Goal: Task Accomplishment & Management: Complete application form

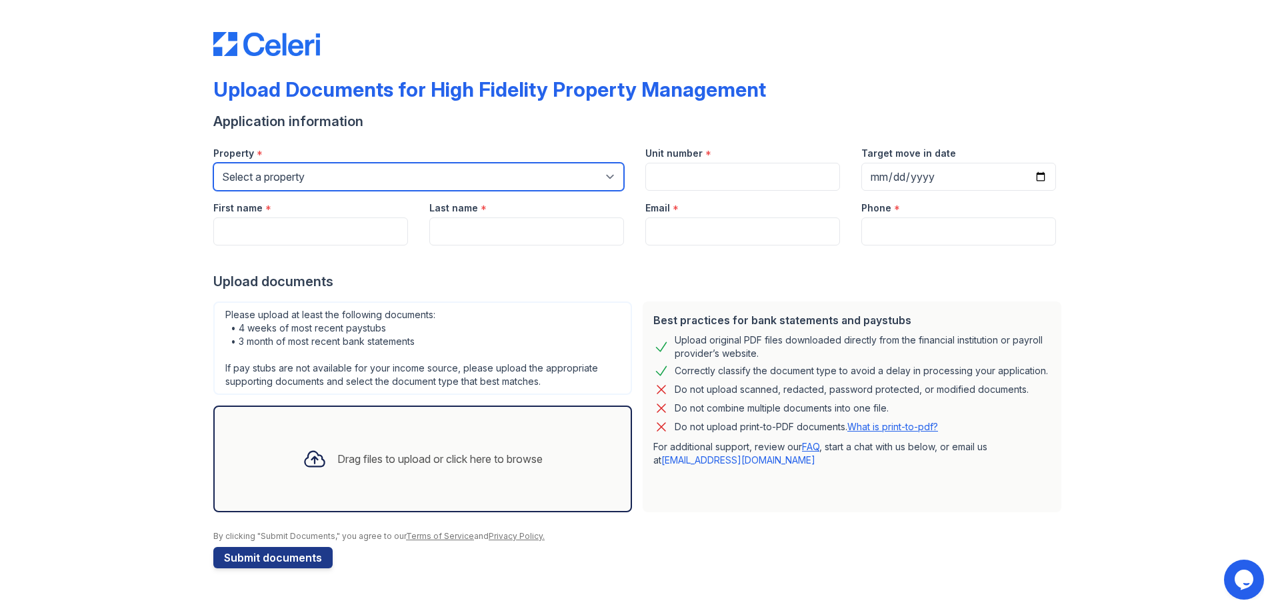
click at [357, 163] on select "Select a property [STREET_ADDRESS][GEOGRAPHIC_DATA][US_STATE][STREET_ADDRESS] […" at bounding box center [418, 177] width 411 height 28
click at [291, 171] on select "Select a property [STREET_ADDRESS][GEOGRAPHIC_DATA][US_STATE][STREET_ADDRESS] […" at bounding box center [418, 177] width 411 height 28
select select "1919"
click at [213, 163] on select "Select a property [STREET_ADDRESS][GEOGRAPHIC_DATA][US_STATE][STREET_ADDRESS] […" at bounding box center [418, 177] width 411 height 28
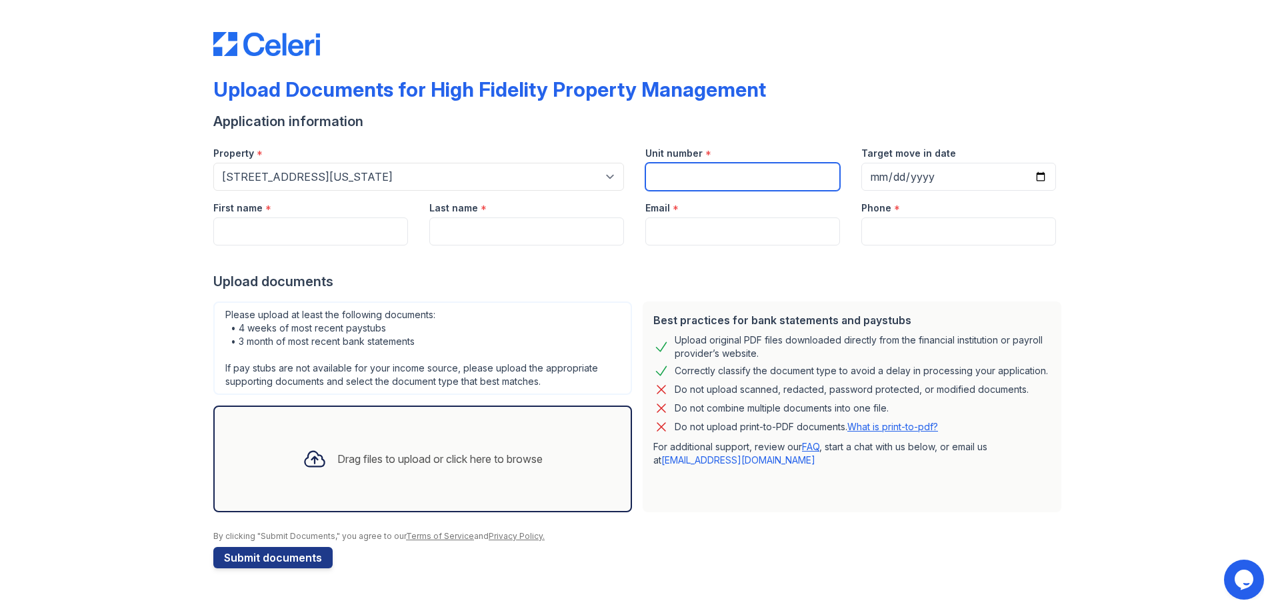
click at [674, 171] on input "Unit number" at bounding box center [743, 177] width 195 height 28
type input "2R"
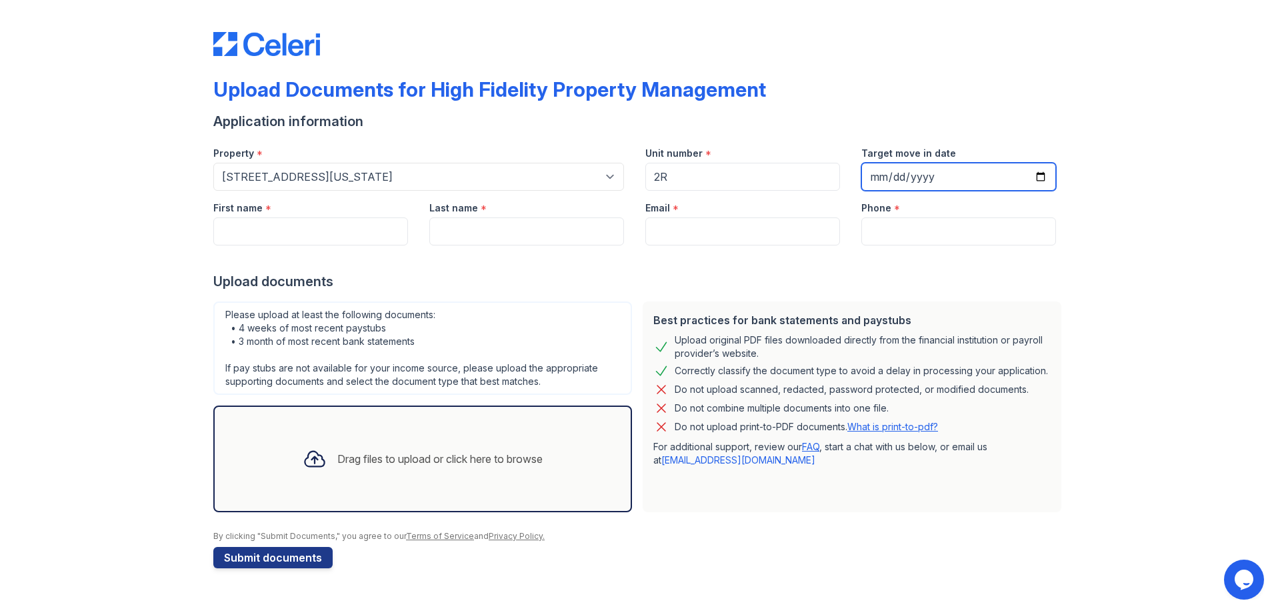
click at [945, 180] on input "Target move in date" at bounding box center [959, 177] width 195 height 28
click at [1042, 175] on input "Target move in date" at bounding box center [959, 177] width 195 height 28
type input "[DATE]"
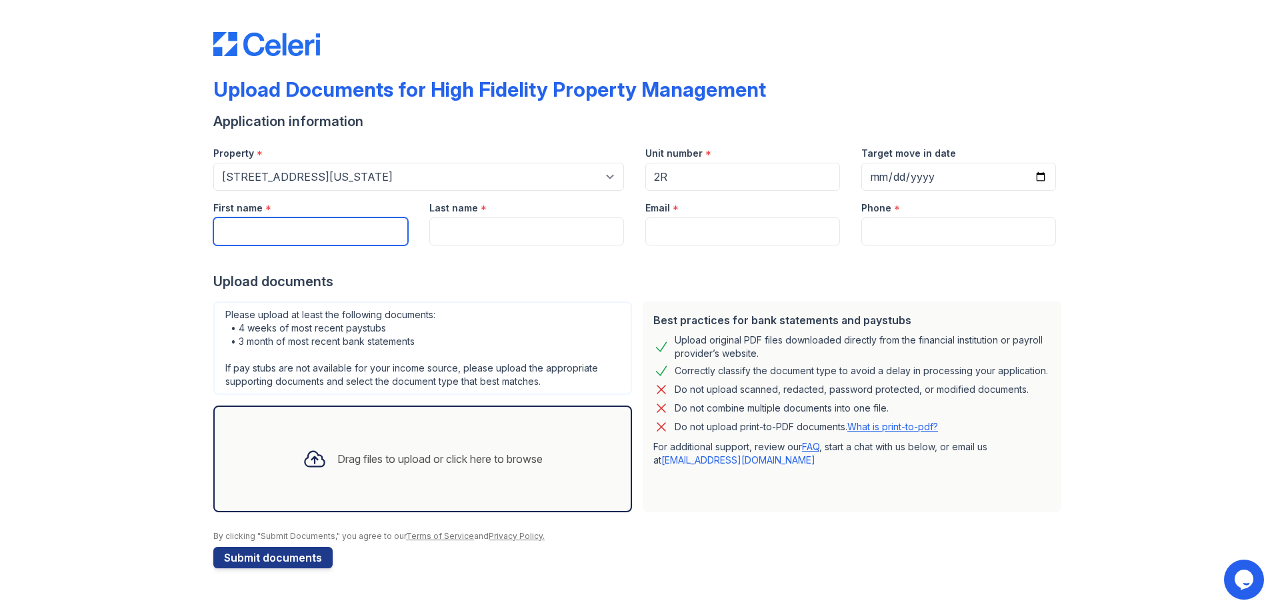
click at [325, 219] on input "First name" at bounding box center [310, 231] width 195 height 28
type input "[PERSON_NAME]"
click at [504, 212] on div "Last name *" at bounding box center [527, 204] width 195 height 27
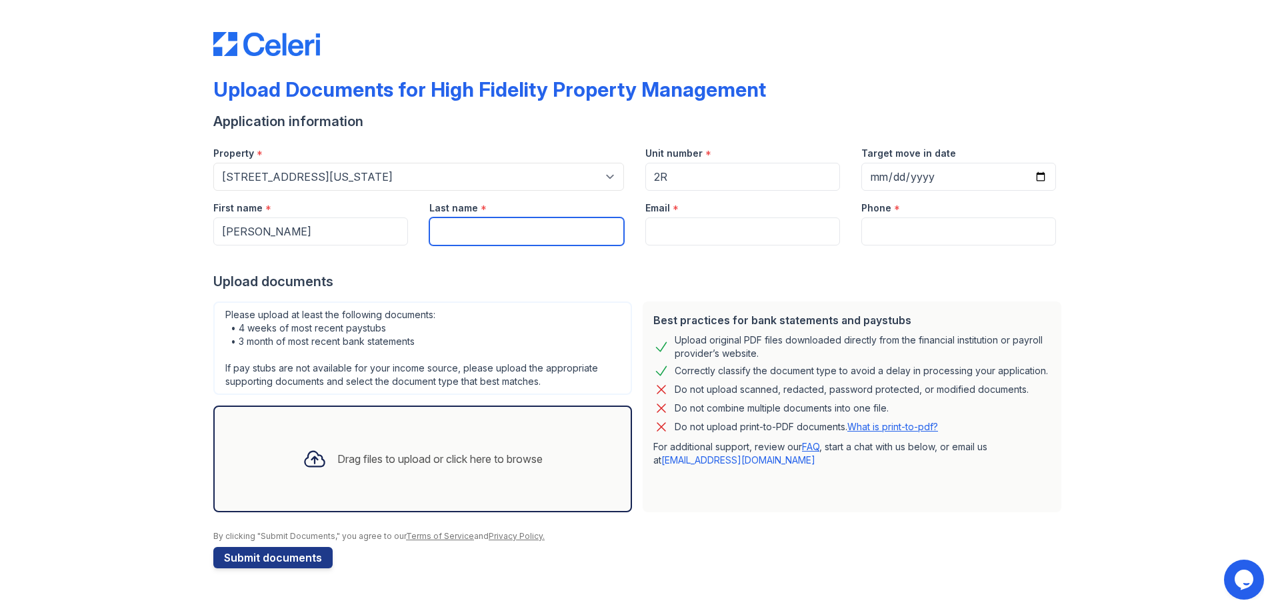
click at [499, 223] on input "Last name" at bounding box center [527, 231] width 195 height 28
type input "[PERSON_NAME]"
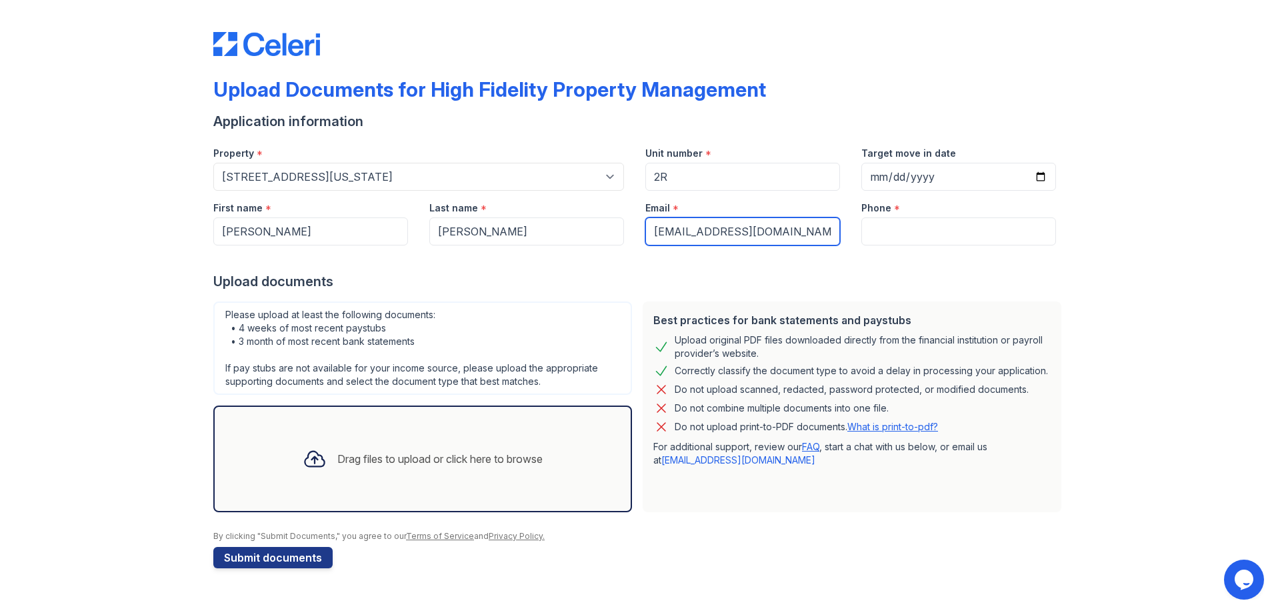
type input "[EMAIL_ADDRESS][DOMAIN_NAME]"
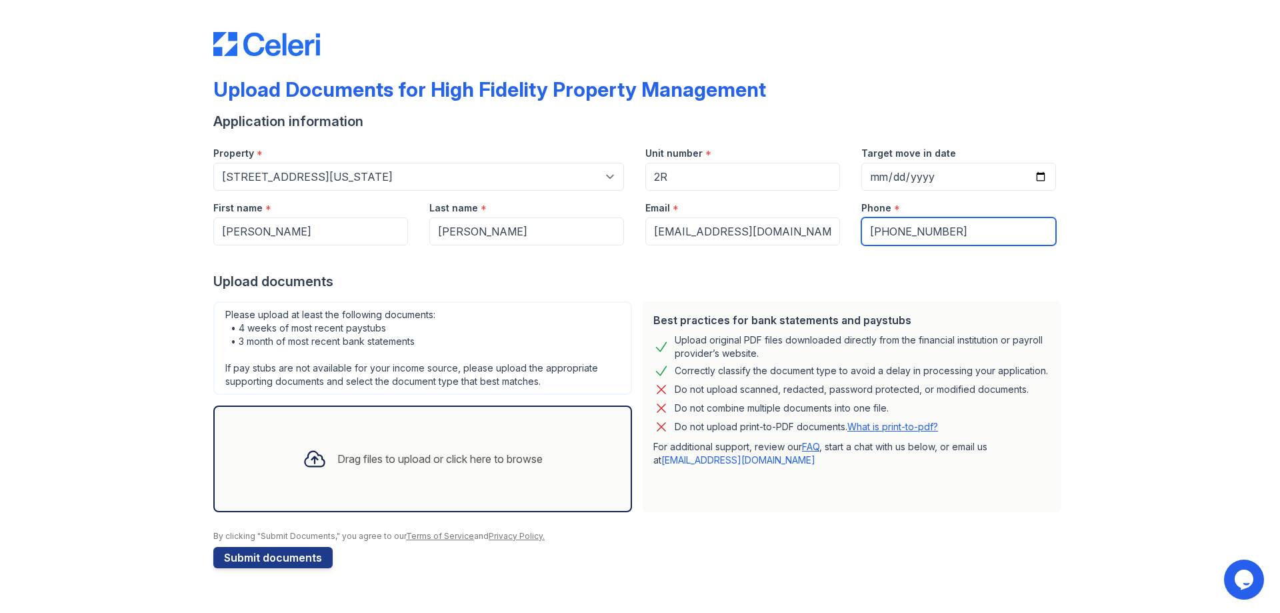
type input "[PHONE_NUMBER]"
click at [341, 456] on div "Drag files to upload or click here to browse" at bounding box center [439, 459] width 205 height 16
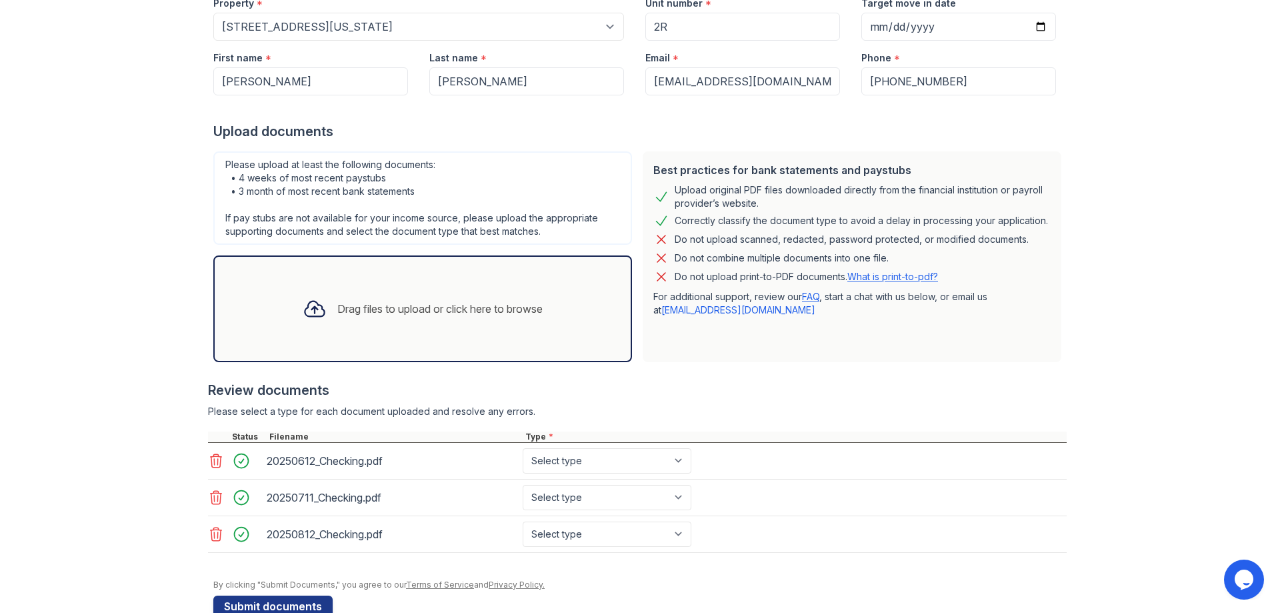
scroll to position [181, 0]
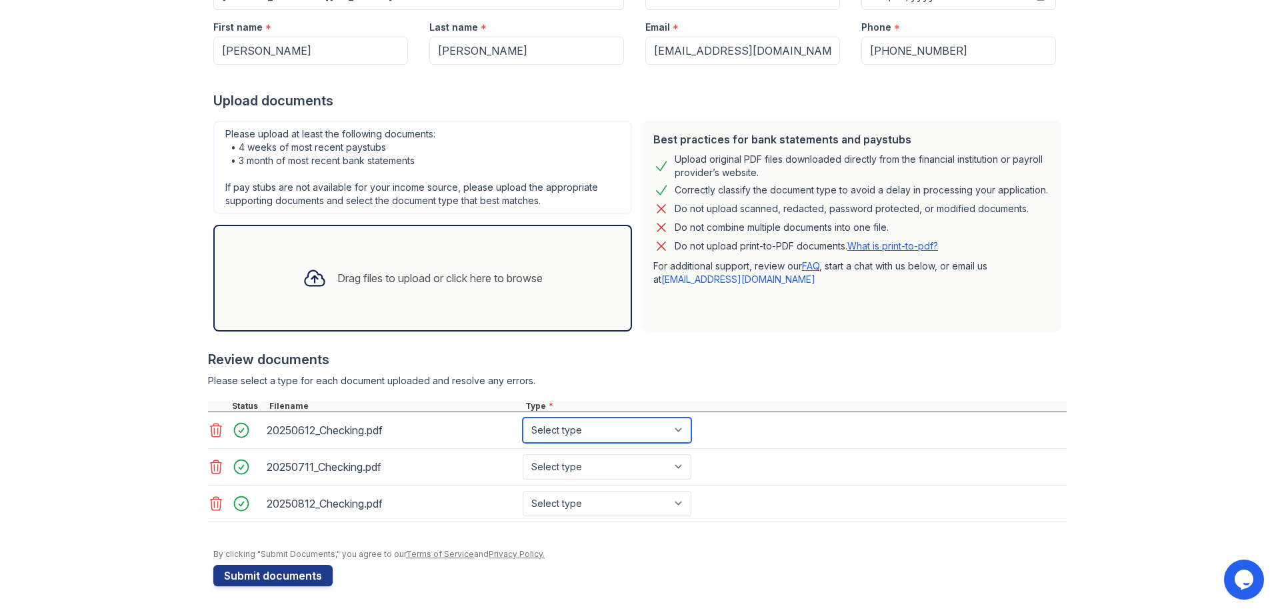
click at [634, 435] on select "Select type Paystub Bank Statement Offer Letter Tax Documents Benefit Award Let…" at bounding box center [607, 429] width 169 height 25
select select "bank_statement"
click at [523, 417] on select "Select type Paystub Bank Statement Offer Letter Tax Documents Benefit Award Let…" at bounding box center [607, 429] width 169 height 25
click at [604, 470] on select "Select type Paystub Bank Statement Offer Letter Tax Documents Benefit Award Let…" at bounding box center [607, 466] width 169 height 25
select select "bank_statement"
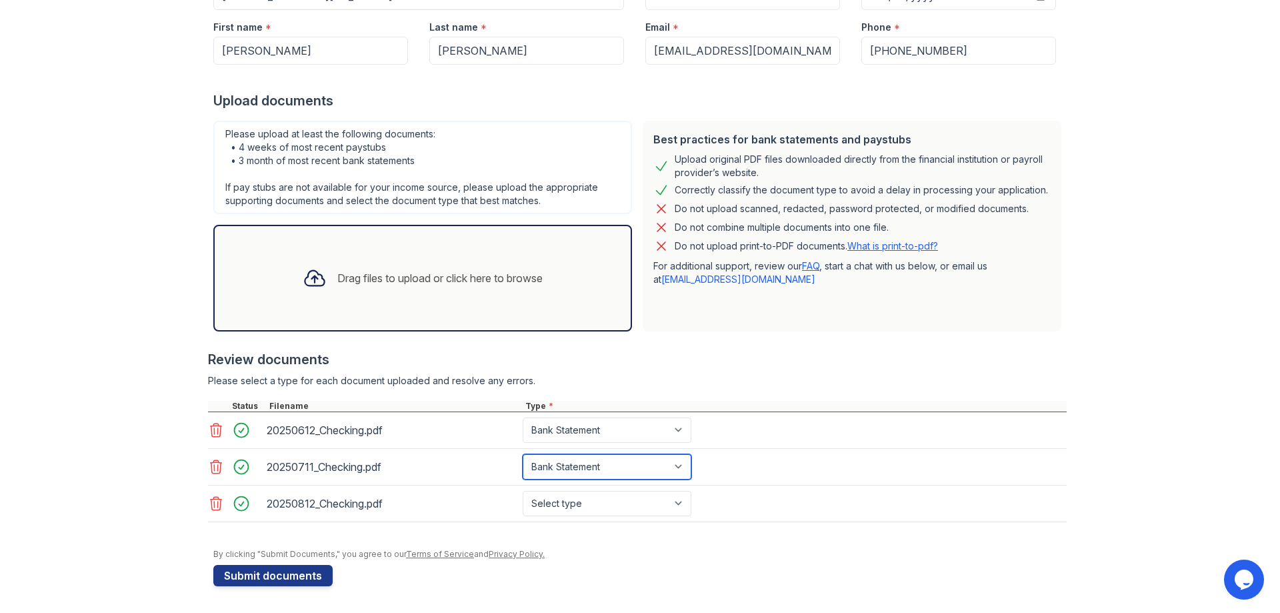
click at [523, 454] on select "Select type Paystub Bank Statement Offer Letter Tax Documents Benefit Award Let…" at bounding box center [607, 466] width 169 height 25
click at [574, 507] on select "Select type Paystub Bank Statement Offer Letter Tax Documents Benefit Award Let…" at bounding box center [607, 503] width 169 height 25
select select "bank_statement"
click at [523, 491] on select "Select type Paystub Bank Statement Offer Letter Tax Documents Benefit Award Let…" at bounding box center [607, 503] width 169 height 25
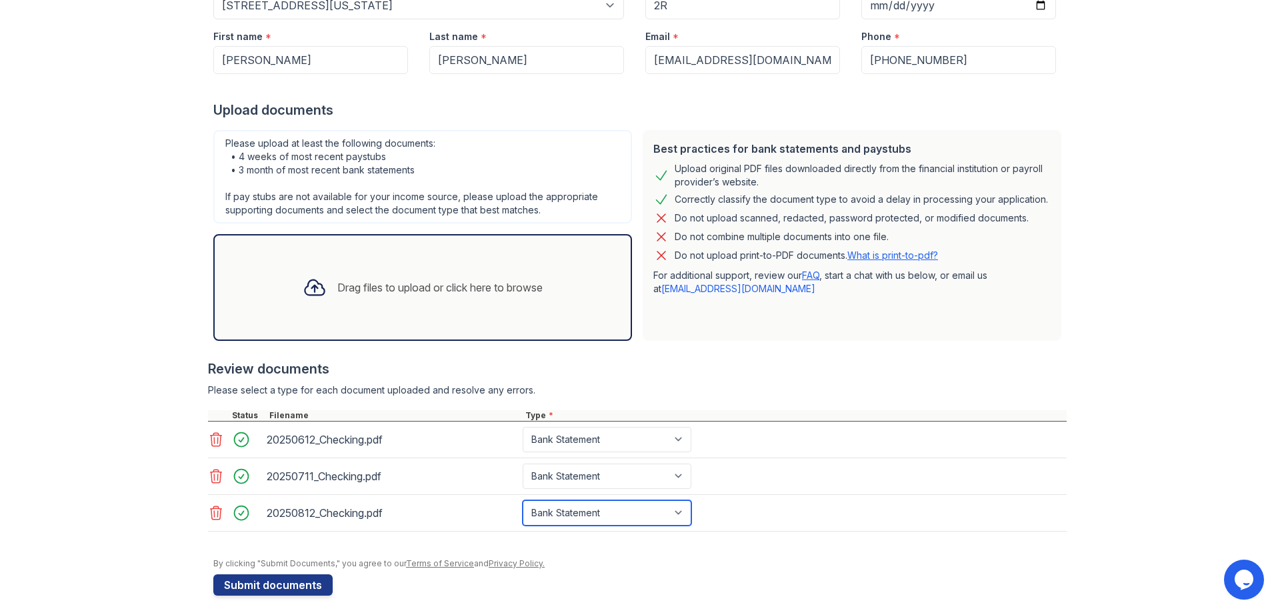
scroll to position [169, 0]
click at [376, 252] on div "Drag files to upload or click here to browse" at bounding box center [422, 289] width 419 height 107
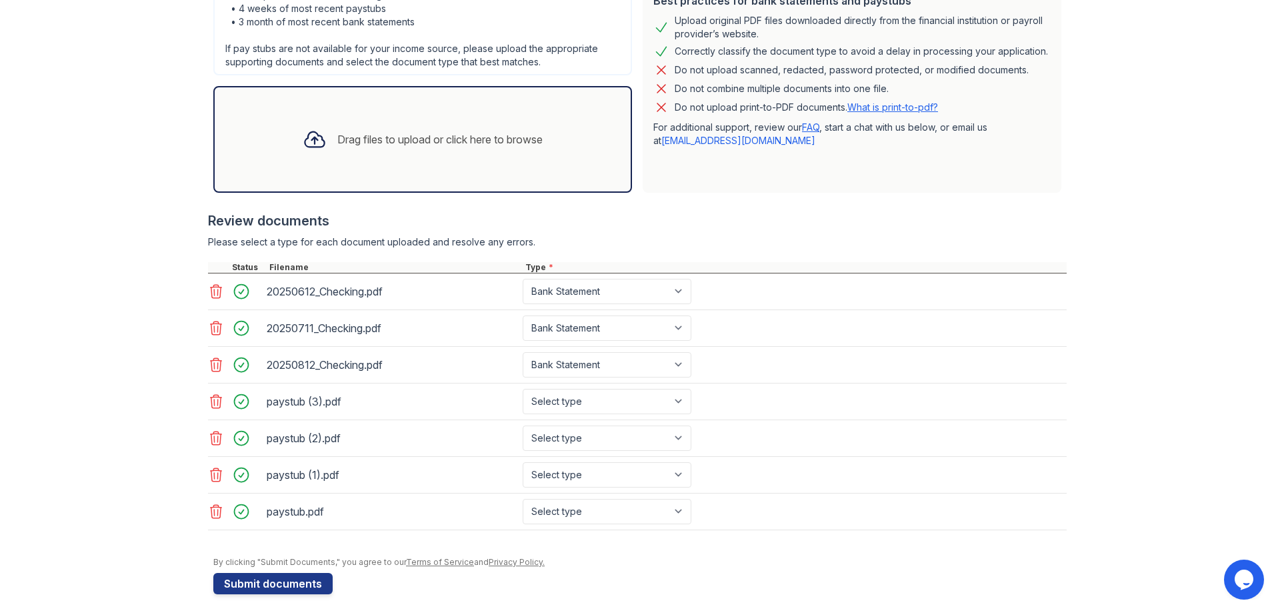
scroll to position [327, 0]
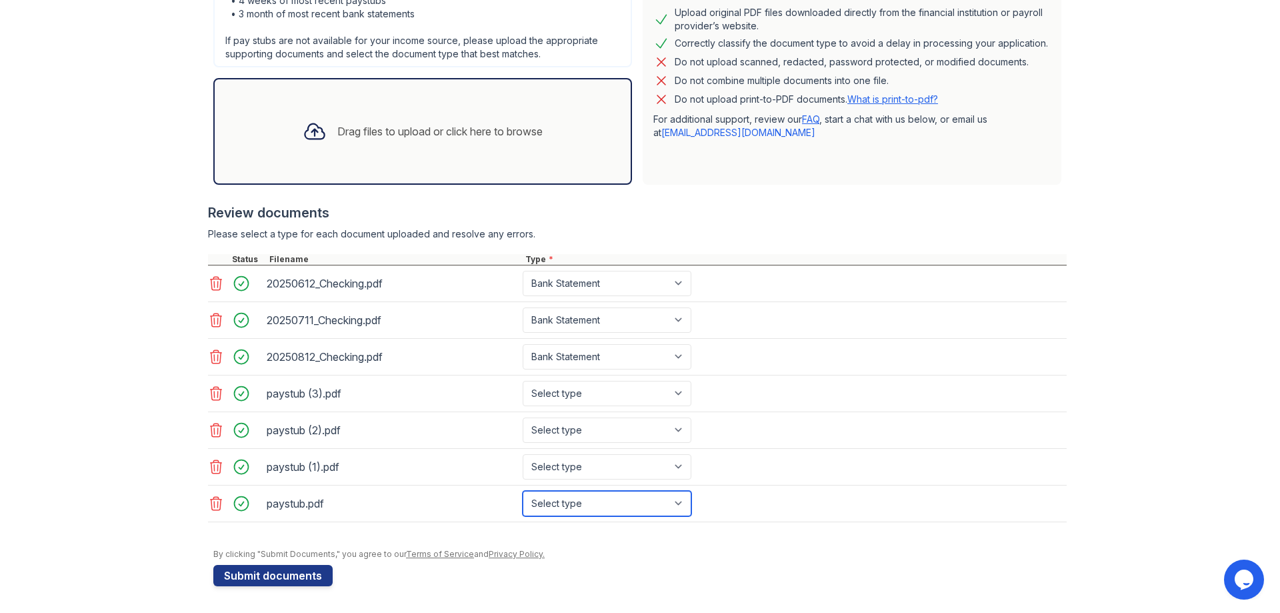
click at [672, 506] on select "Select type Paystub Bank Statement Offer Letter Tax Documents Benefit Award Let…" at bounding box center [607, 503] width 169 height 25
select select "paystub"
click at [523, 491] on select "Select type Paystub Bank Statement Offer Letter Tax Documents Benefit Award Let…" at bounding box center [607, 503] width 169 height 25
click at [616, 467] on select "Select type Paystub Bank Statement Offer Letter Tax Documents Benefit Award Let…" at bounding box center [607, 466] width 169 height 25
select select "paystub"
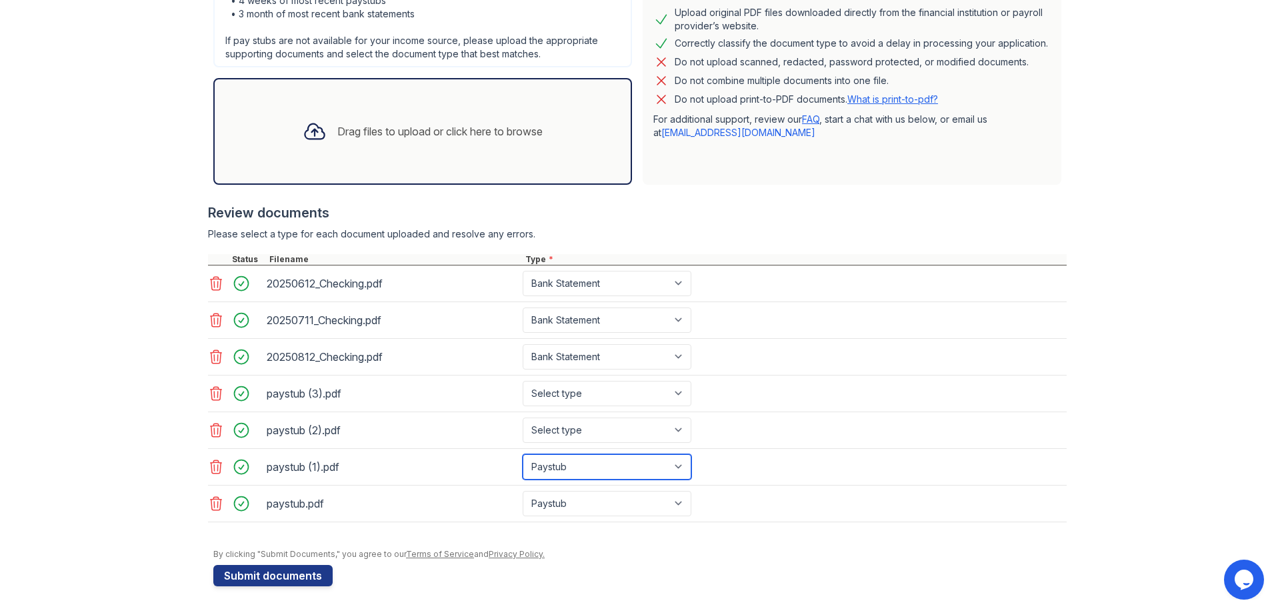
click at [523, 454] on select "Select type Paystub Bank Statement Offer Letter Tax Documents Benefit Award Let…" at bounding box center [607, 466] width 169 height 25
click at [588, 431] on select "Select type Paystub Bank Statement Offer Letter Tax Documents Benefit Award Let…" at bounding box center [607, 429] width 169 height 25
select select "paystub"
click at [523, 417] on select "Select type Paystub Bank Statement Offer Letter Tax Documents Benefit Award Let…" at bounding box center [607, 429] width 169 height 25
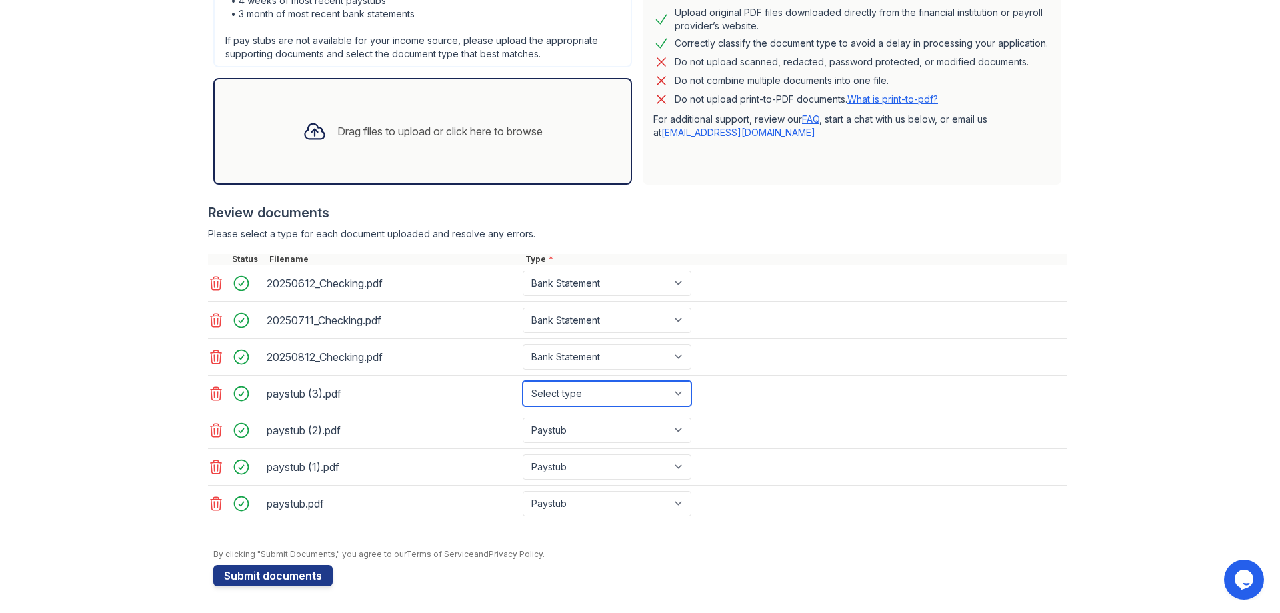
click at [574, 385] on select "Select type Paystub Bank Statement Offer Letter Tax Documents Benefit Award Let…" at bounding box center [607, 393] width 169 height 25
select select "paystub"
click at [523, 381] on select "Select type Paystub Bank Statement Offer Letter Tax Documents Benefit Award Let…" at bounding box center [607, 393] width 169 height 25
click at [632, 498] on select "Select type Paystub Bank Statement Offer Letter Tax Documents Benefit Award Let…" at bounding box center [607, 503] width 169 height 25
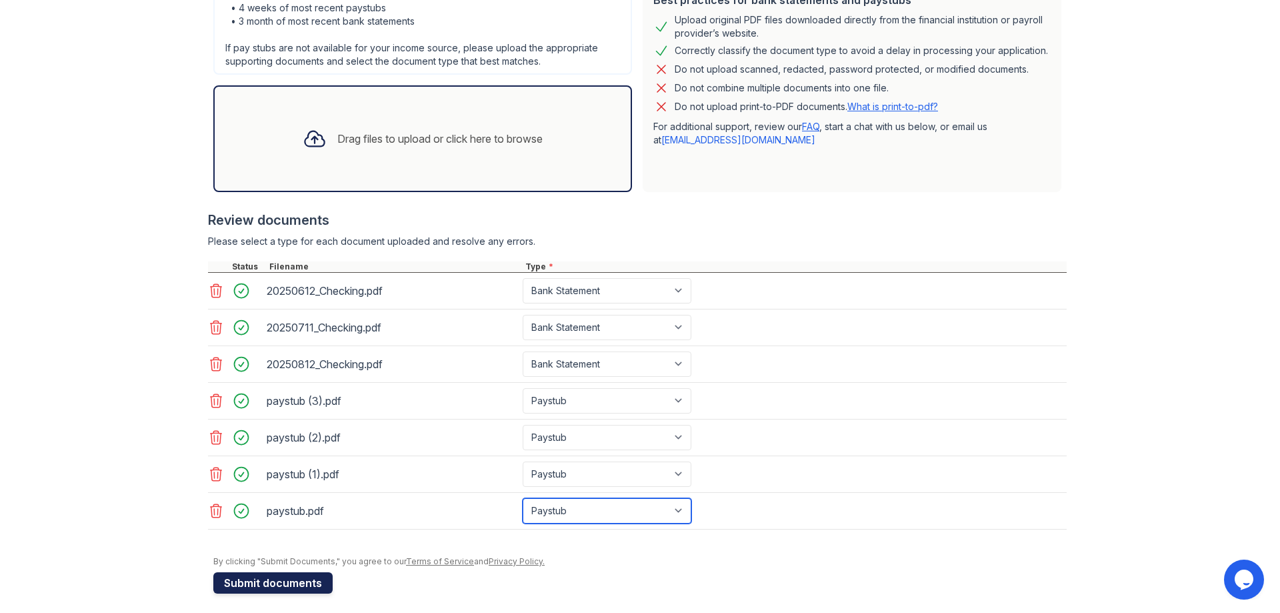
scroll to position [324, 0]
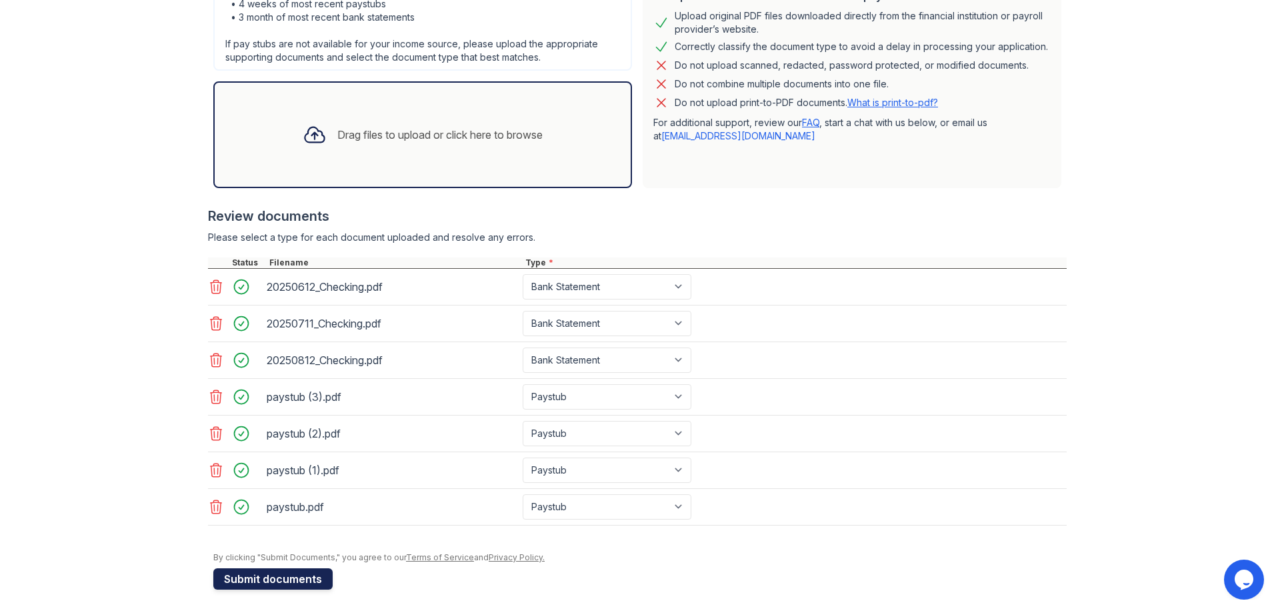
click at [307, 577] on button "Submit documents" at bounding box center [272, 578] width 119 height 21
